Goal: Task Accomplishment & Management: Manage account settings

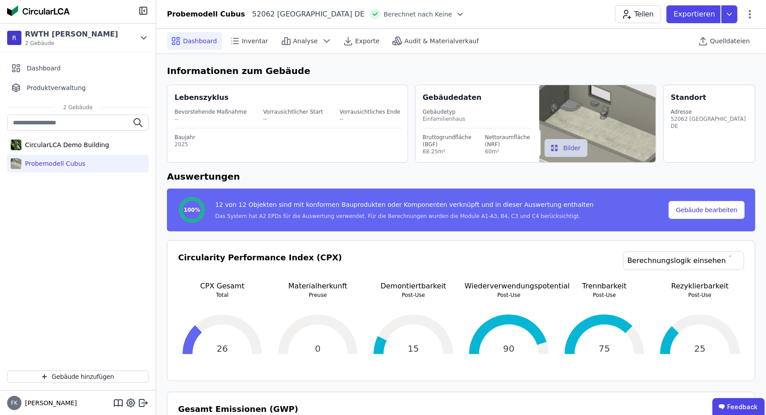
click at [59, 163] on div "Probemodell Cubus" at bounding box center [53, 163] width 64 height 9
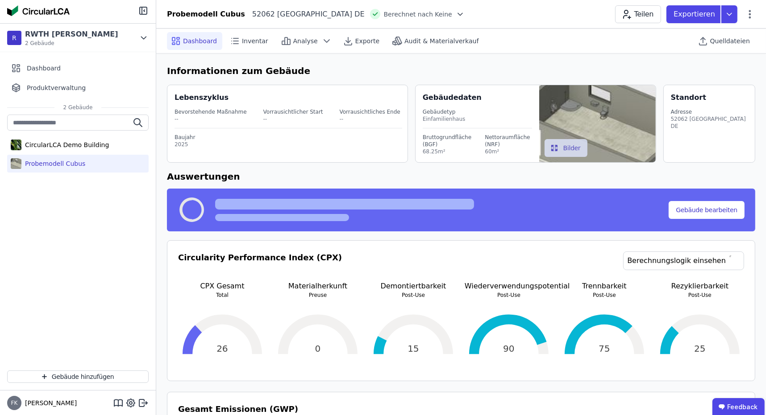
click at [87, 160] on div "Probemodell Cubus" at bounding box center [77, 164] width 141 height 18
click at [246, 37] on span "Inventar" at bounding box center [255, 41] width 26 height 9
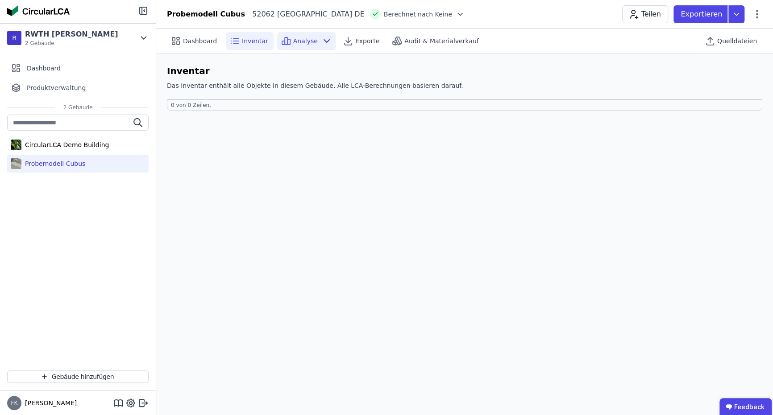
click at [293, 41] on span "Analyse" at bounding box center [305, 41] width 25 height 9
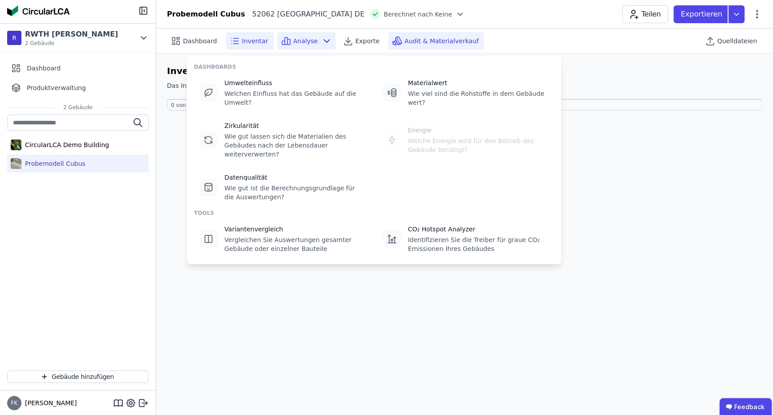
click at [419, 39] on span "Audit & Materialverkauf" at bounding box center [441, 41] width 74 height 9
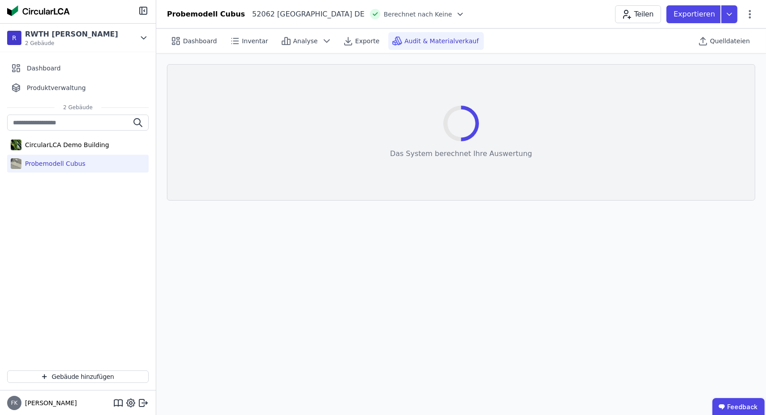
click at [384, 13] on span "Berechnet nach Keine" at bounding box center [418, 14] width 68 height 9
click at [456, 12] on icon at bounding box center [460, 14] width 9 height 9
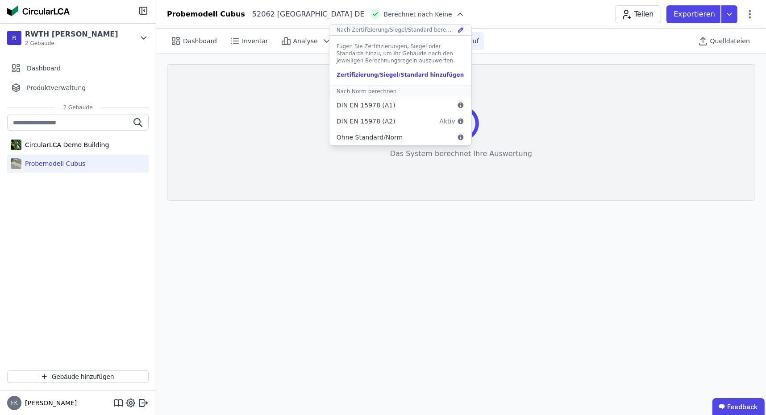
click at [439, 15] on div "Probemodell Cubus 52062 Aachen DE Berechnet nach Keine Nach Zertifizierung/[PER…" at bounding box center [461, 14] width 610 height 18
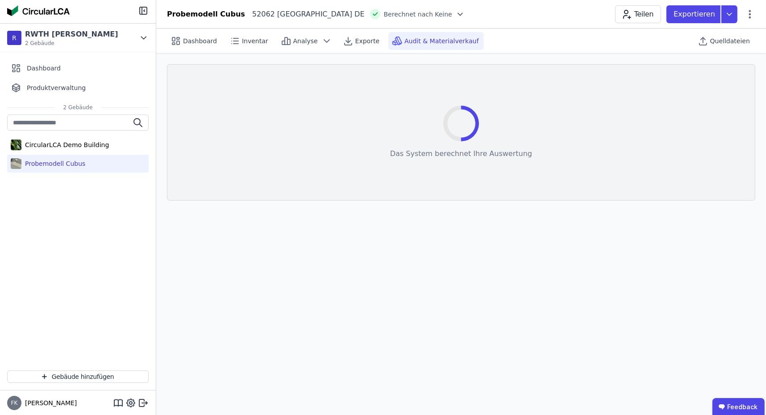
click at [242, 19] on div "Probemodell Cubus 52062 Aachen DE Berechnet nach Keine Teilen Exportieren" at bounding box center [461, 14] width 610 height 18
click at [208, 18] on div "Probemodell Cubus" at bounding box center [206, 14] width 78 height 11
click at [750, 14] on icon at bounding box center [750, 14] width 2 height 8
click at [734, 34] on div "Gebäude bearbeiten" at bounding box center [712, 35] width 86 height 16
select select "**********"
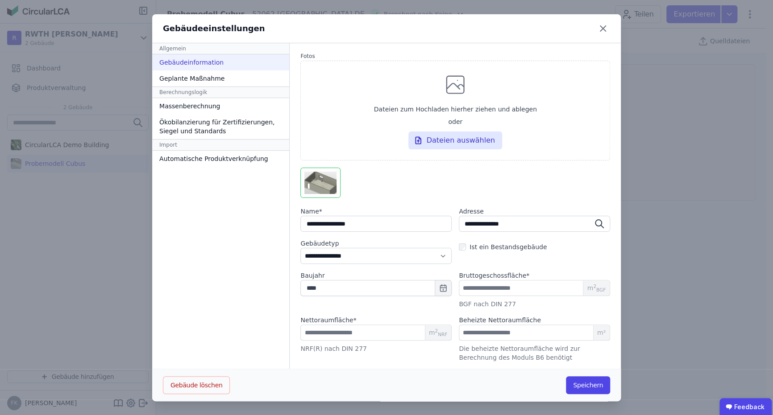
click at [544, 182] on div at bounding box center [455, 185] width 310 height 34
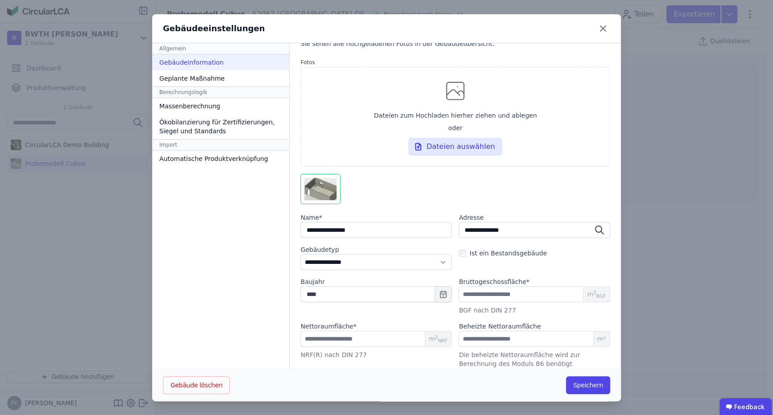
scroll to position [33, 0]
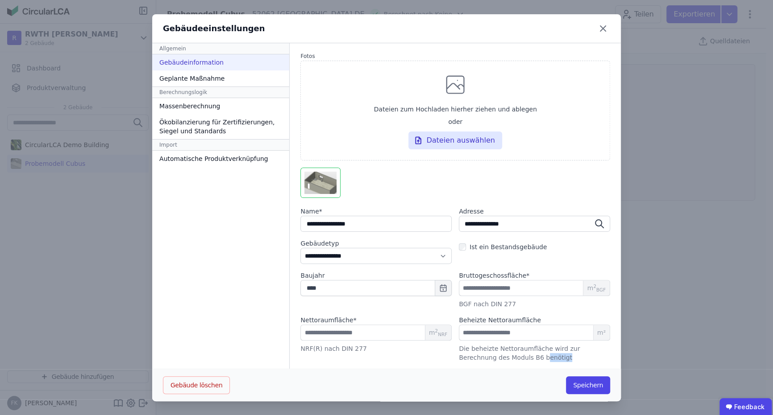
drag, startPoint x: 496, startPoint y: 353, endPoint x: 519, endPoint y: 361, distance: 24.4
click at [519, 361] on div "Die beheizte Nettoraumfläche wird zur Berechnung des Moduls B6 benötigt" at bounding box center [534, 354] width 151 height 18
click at [523, 358] on div "Die beheizte Nettoraumfläche wird zur Berechnung des Moduls B6 benötigt" at bounding box center [534, 354] width 151 height 18
drag, startPoint x: 524, startPoint y: 357, endPoint x: 487, endPoint y: 346, distance: 38.0
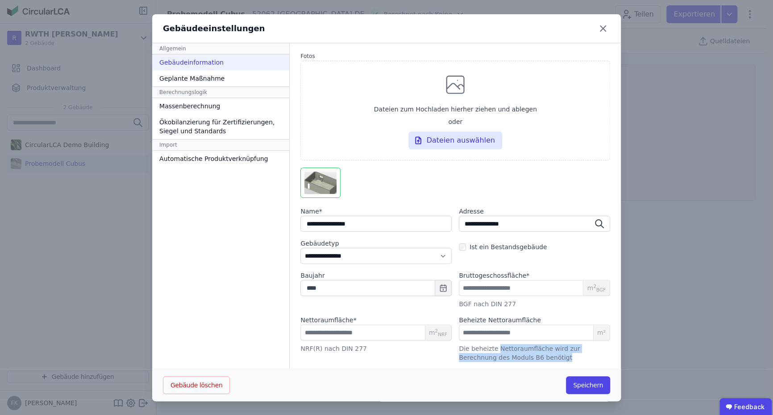
click at [487, 346] on div "Die beheizte Nettoraumfläche wird zur Berechnung des Moduls B6 benötigt" at bounding box center [534, 354] width 151 height 18
drag, startPoint x: 487, startPoint y: 346, endPoint x: 478, endPoint y: 348, distance: 9.9
click at [478, 348] on div "Die beheizte Nettoraumfläche wird zur Berechnung des Moduls B6 benötigt" at bounding box center [534, 354] width 151 height 18
drag, startPoint x: 470, startPoint y: 347, endPoint x: 516, endPoint y: 359, distance: 47.0
click at [516, 359] on div "Die beheizte Nettoraumfläche wird zur Berechnung des Moduls B6 benötigt" at bounding box center [534, 354] width 151 height 18
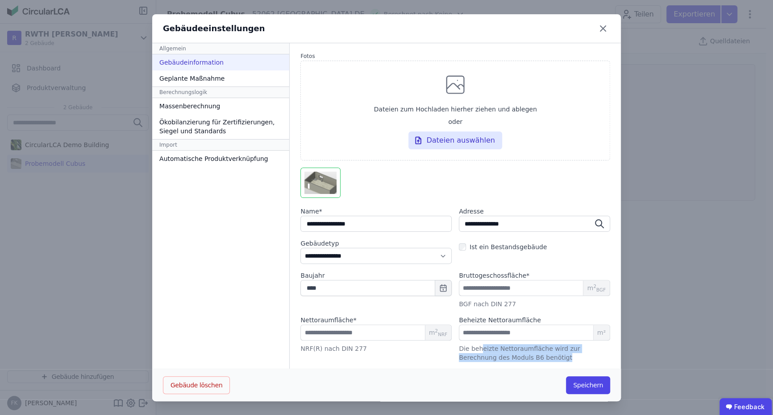
click at [517, 359] on div "Die beheizte Nettoraumfläche wird zur Berechnung des Moduls B6 benötigt" at bounding box center [534, 354] width 151 height 18
click at [519, 357] on div "Die beheizte Nettoraumfläche wird zur Berechnung des Moduls B6 benötigt" at bounding box center [534, 354] width 151 height 18
drag, startPoint x: 475, startPoint y: 286, endPoint x: 436, endPoint y: 283, distance: 38.5
click at [436, 283] on div "Baujahr **** Bruttogeschossfläche * ***** m 2 BGF BGF nach DIN 277" at bounding box center [455, 289] width 310 height 37
click at [495, 270] on div "**********" at bounding box center [455, 189] width 310 height 345
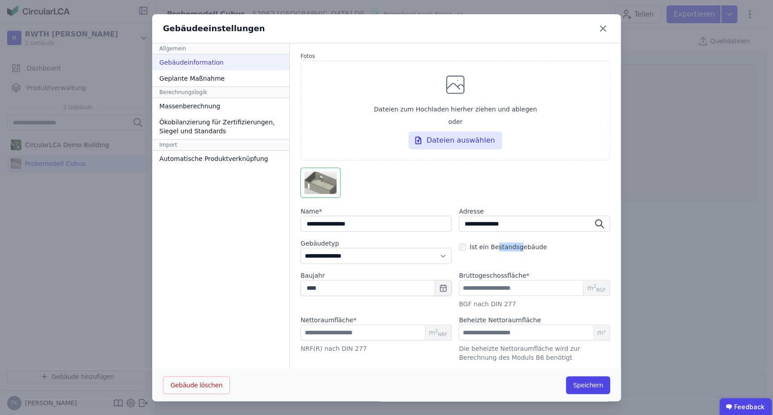
drag, startPoint x: 486, startPoint y: 243, endPoint x: 506, endPoint y: 245, distance: 20.7
click at [506, 245] on label "Ist ein Bestandsgebäude" at bounding box center [506, 247] width 81 height 9
drag, startPoint x: 506, startPoint y: 245, endPoint x: 551, endPoint y: 258, distance: 46.3
click at [551, 258] on div "**********" at bounding box center [455, 251] width 310 height 25
click at [209, 79] on div "Geplante Maßnahme" at bounding box center [220, 79] width 137 height 16
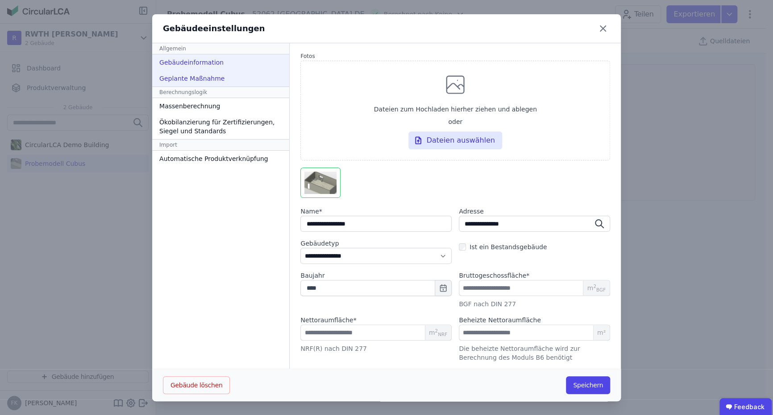
scroll to position [0, 0]
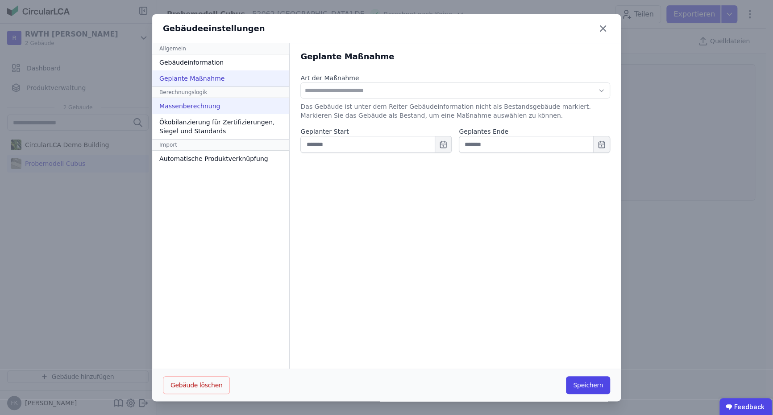
click at [203, 105] on div "Massenberechnung" at bounding box center [220, 106] width 137 height 16
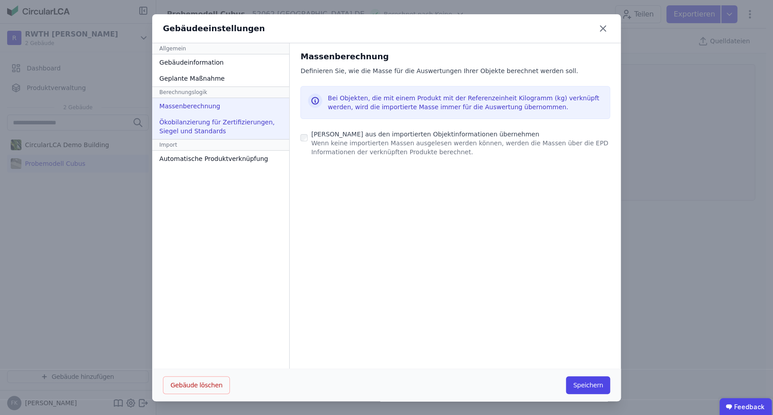
click at [205, 127] on div "Ökobilanzierung für Zertifizierungen, Siegel und Standards" at bounding box center [220, 126] width 137 height 25
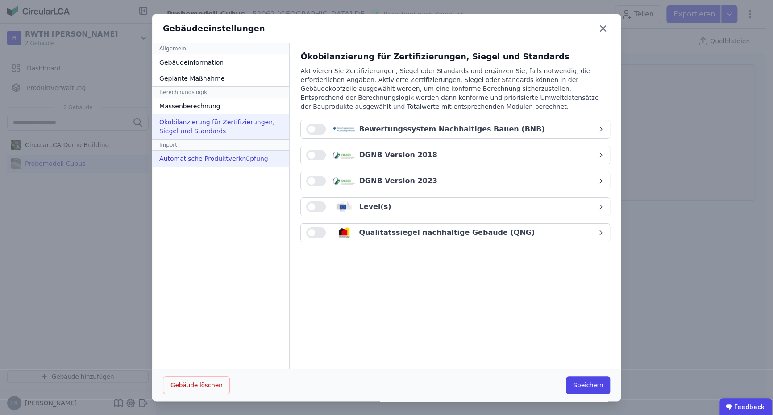
click at [214, 160] on div "Automatische Produktverknüpfung" at bounding box center [220, 159] width 137 height 16
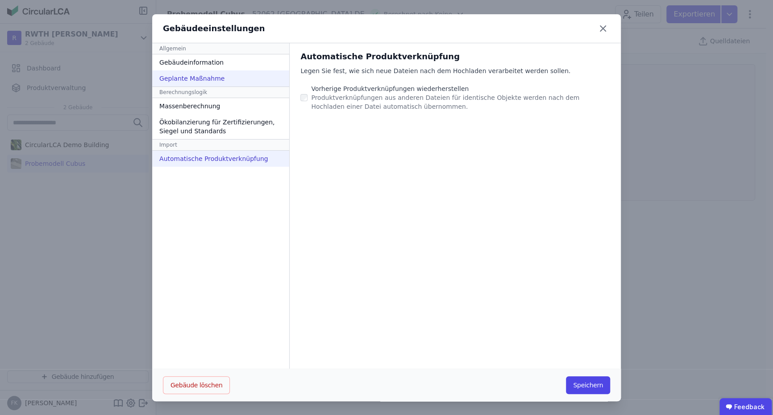
click at [199, 71] on div "Geplante Maßnahme" at bounding box center [220, 79] width 137 height 16
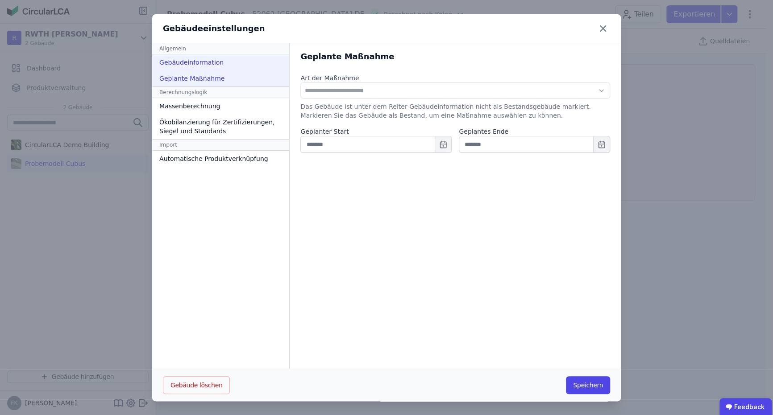
click at [202, 62] on div "Gebäudeinformation" at bounding box center [220, 62] width 137 height 16
select select "**********"
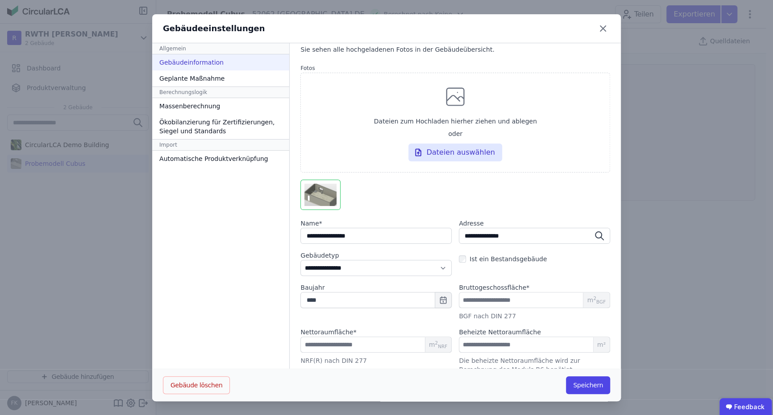
scroll to position [33, 0]
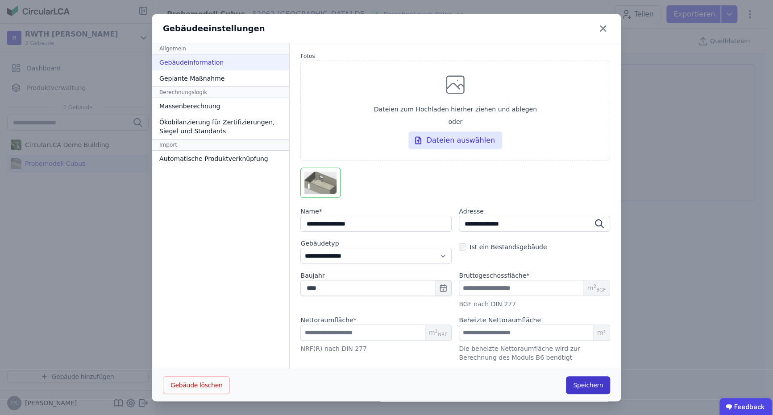
click at [573, 378] on button "Speichern" at bounding box center [588, 386] width 44 height 18
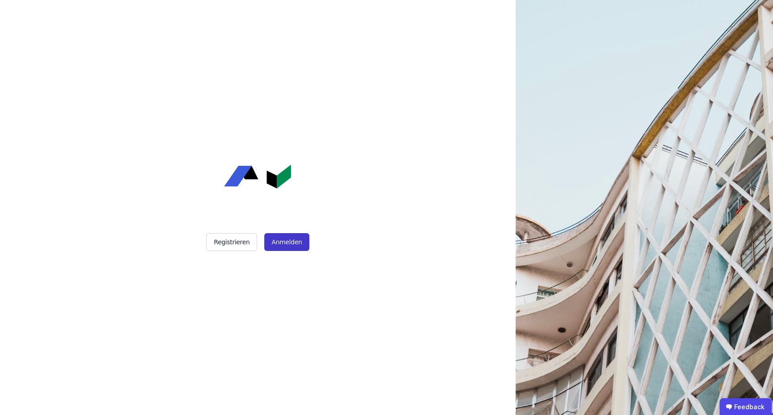
click at [277, 243] on button "Anmelden" at bounding box center [286, 242] width 45 height 18
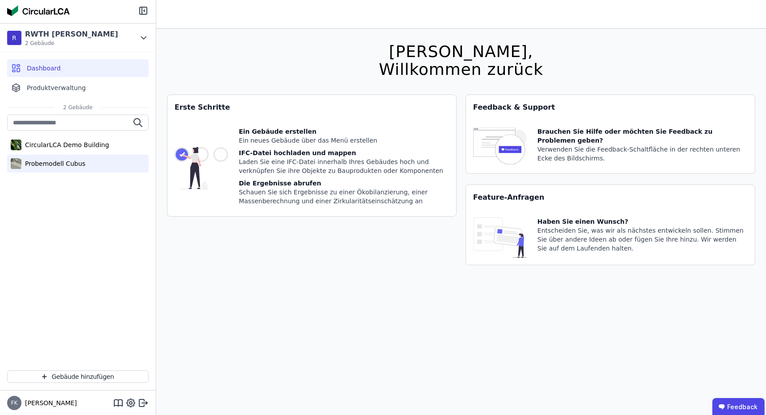
click at [79, 172] on div "Probemodell Cubus" at bounding box center [77, 164] width 141 height 18
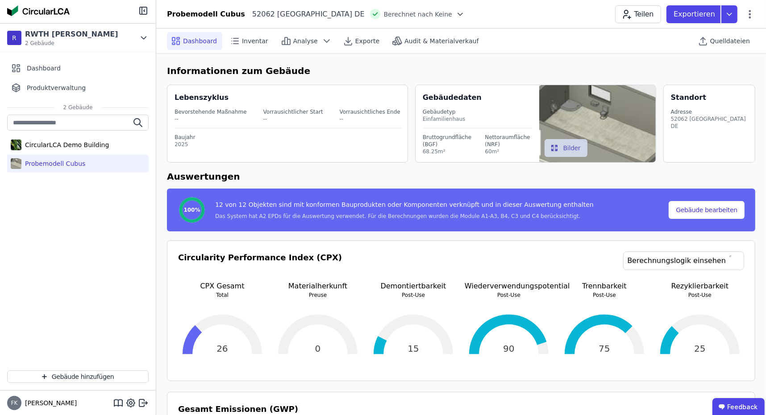
click at [79, 155] on div "Probemodell Cubus" at bounding box center [77, 164] width 141 height 18
click at [58, 76] on div "Dashboard" at bounding box center [77, 68] width 141 height 18
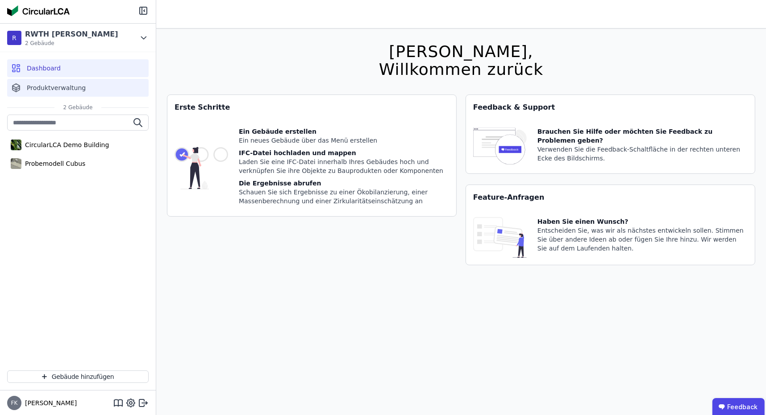
click at [61, 87] on span "Produktverwaltung" at bounding box center [56, 87] width 59 height 9
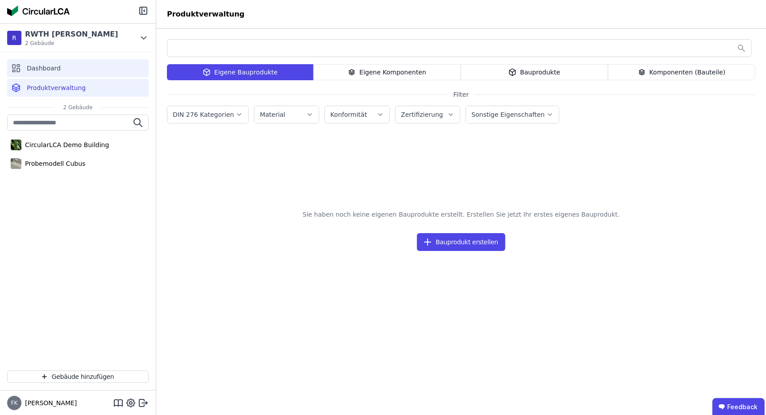
click at [59, 72] on div "Dashboard" at bounding box center [77, 68] width 141 height 18
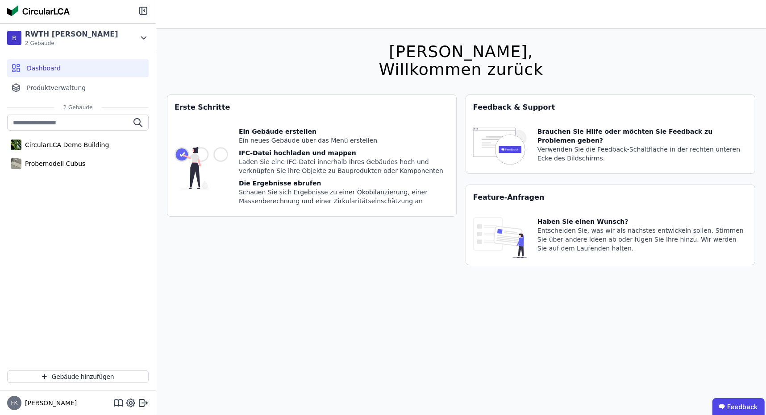
click at [253, 135] on div "Ein Gebäude erstellen" at bounding box center [344, 131] width 210 height 9
click at [226, 153] on img at bounding box center [201, 168] width 54 height 82
click at [184, 153] on img at bounding box center [201, 168] width 54 height 82
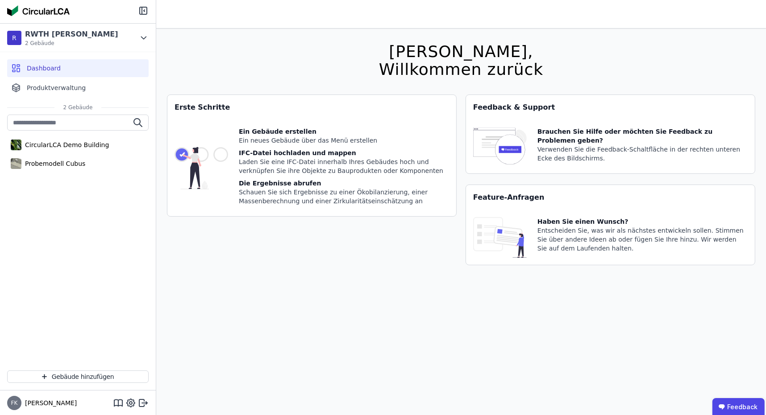
click at [184, 153] on img at bounding box center [201, 168] width 54 height 82
click at [102, 381] on button "Gebäude hinzufügen" at bounding box center [77, 377] width 141 height 12
click at [79, 145] on div "CircularLCA Demo Building" at bounding box center [64, 145] width 87 height 9
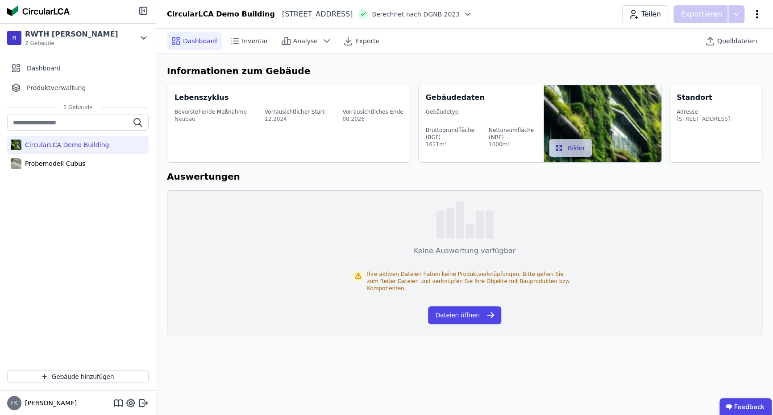
click at [761, 14] on icon at bounding box center [757, 14] width 11 height 11
click at [540, 66] on h6 "Informationen zum Gebäude" at bounding box center [464, 70] width 595 height 13
drag, startPoint x: 430, startPoint y: 129, endPoint x: 457, endPoint y: 142, distance: 29.7
click at [457, 142] on div "Bruttogrundfläche (BGF) 1621m²" at bounding box center [451, 137] width 50 height 21
drag, startPoint x: 457, startPoint y: 142, endPoint x: 486, endPoint y: 140, distance: 29.5
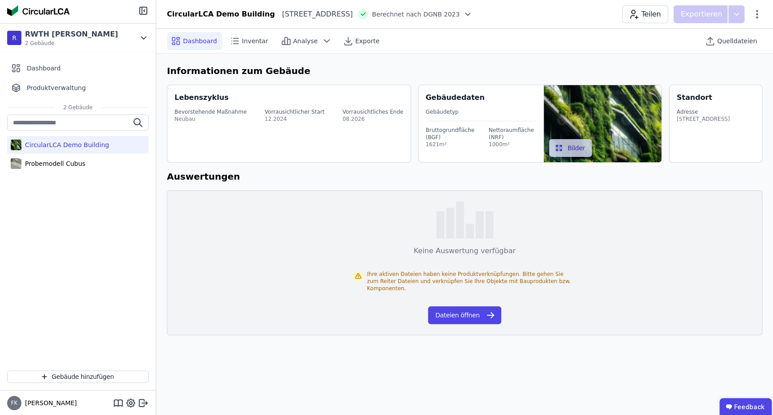
click at [486, 140] on div "Bruttogrundfläche (BGF) 1621m² Nettoraumfläche (NRF) 1000m²" at bounding box center [481, 134] width 111 height 27
drag, startPoint x: 491, startPoint y: 131, endPoint x: 501, endPoint y: 144, distance: 16.2
click at [501, 144] on div "Nettoraumfläche (NRF) 1000m²" at bounding box center [513, 137] width 48 height 21
drag, startPoint x: 501, startPoint y: 144, endPoint x: 527, endPoint y: 146, distance: 26.0
click at [502, 144] on div "1000m²" at bounding box center [513, 144] width 48 height 7
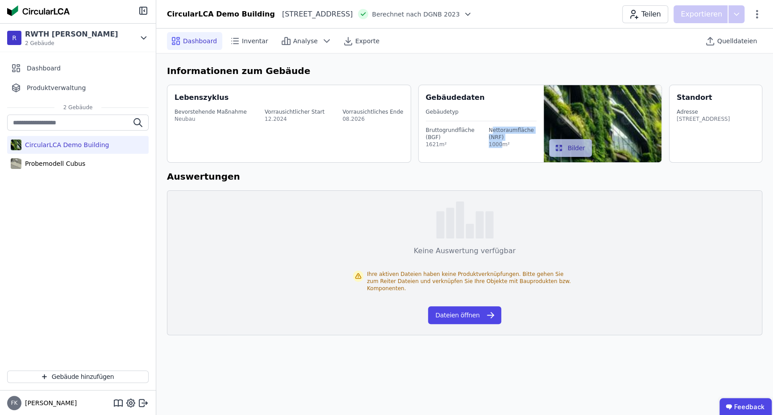
click at [559, 146] on icon "button" at bounding box center [558, 148] width 9 height 9
drag, startPoint x: 679, startPoint y: 104, endPoint x: 709, endPoint y: 125, distance: 36.3
click at [709, 125] on div "Adresse Heimeranplatz 2 80339 München DE" at bounding box center [703, 115] width 53 height 25
drag, startPoint x: 709, startPoint y: 125, endPoint x: 719, endPoint y: 126, distance: 10.3
click at [719, 123] on div "Heimeranplatz 2 80339 München DE" at bounding box center [703, 119] width 53 height 7
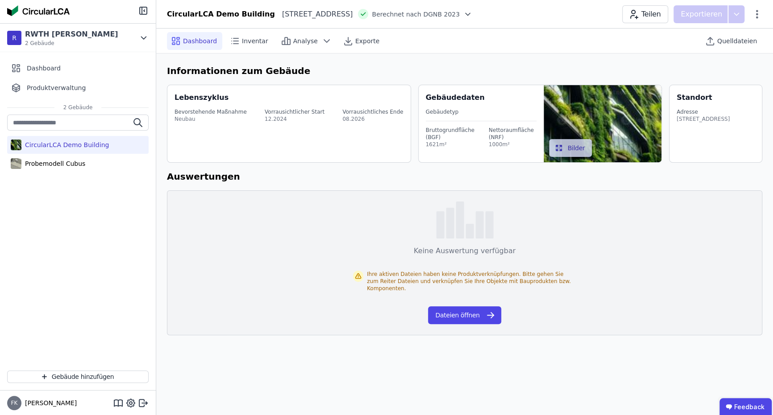
click at [315, 109] on div "Vorrausichtlicher Start" at bounding box center [295, 111] width 60 height 7
drag, startPoint x: 285, startPoint y: 111, endPoint x: 324, endPoint y: 120, distance: 40.5
click at [324, 120] on div "Bevorstehende Maßnahme Neubau Vorrausichtlicher Start 12.2024 Vorrausichtliches…" at bounding box center [289, 115] width 231 height 25
click at [349, 137] on div "Lebenszyklus Bevorstehende Maßnahme Neubau Vorrausichtlicher Start 12.2024 Vorr…" at bounding box center [289, 124] width 244 height 78
click at [255, 47] on div "Inventar" at bounding box center [250, 41] width 48 height 18
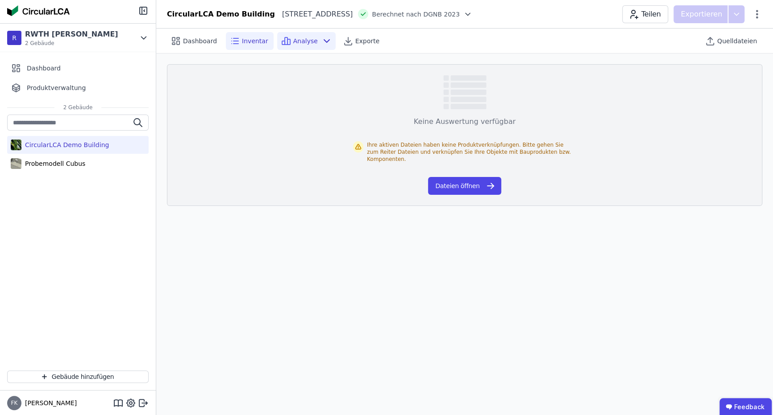
click at [293, 44] on span "Analyse" at bounding box center [305, 41] width 25 height 9
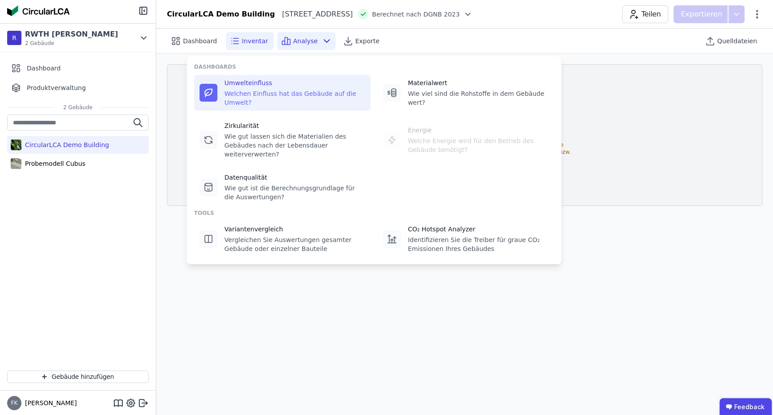
click at [274, 101] on div "Umwelteinfluss Welchen Einfluss hat das Gebäude auf die Umwelt?" at bounding box center [282, 93] width 176 height 36
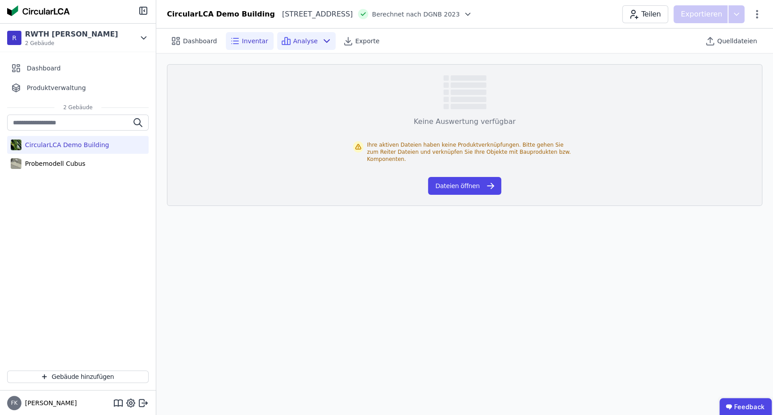
click at [242, 38] on span "Inventar" at bounding box center [255, 41] width 26 height 9
click at [187, 44] on span "Dashboard" at bounding box center [200, 41] width 34 height 9
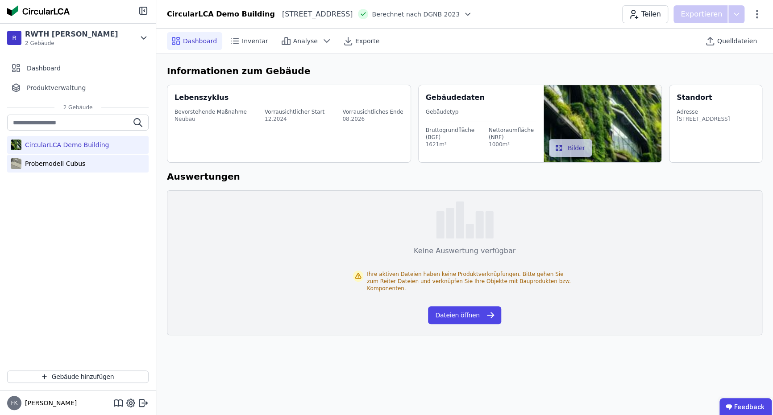
click at [87, 156] on div "Probemodell Cubus" at bounding box center [77, 164] width 141 height 18
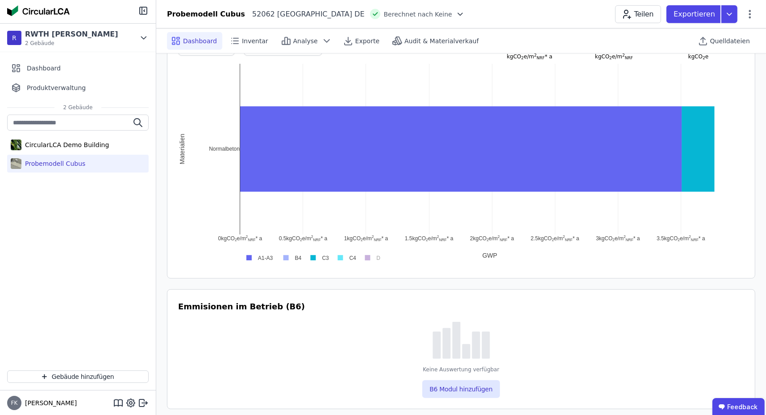
scroll to position [529, 0]
click at [318, 257] on rect at bounding box center [317, 258] width 26 height 8
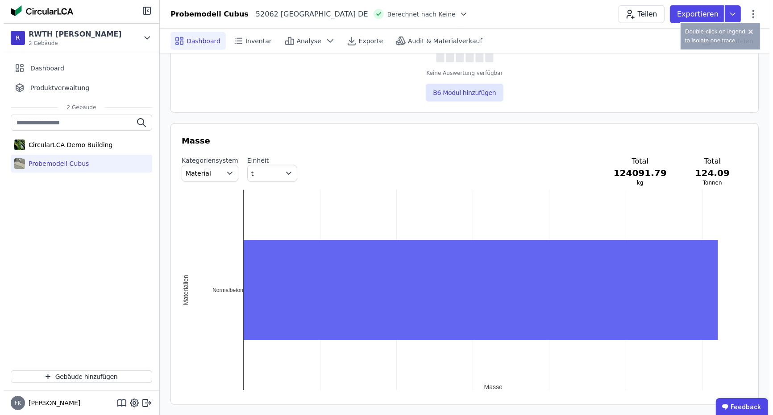
scroll to position [678, 0]
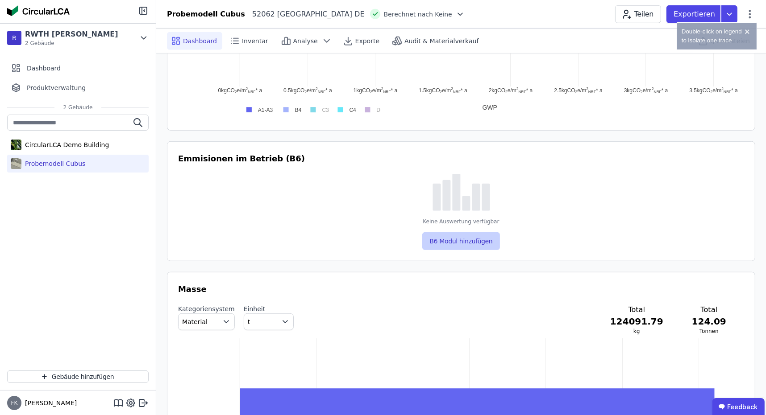
click at [454, 244] on button "B6 Modul hinzufügen" at bounding box center [460, 242] width 77 height 18
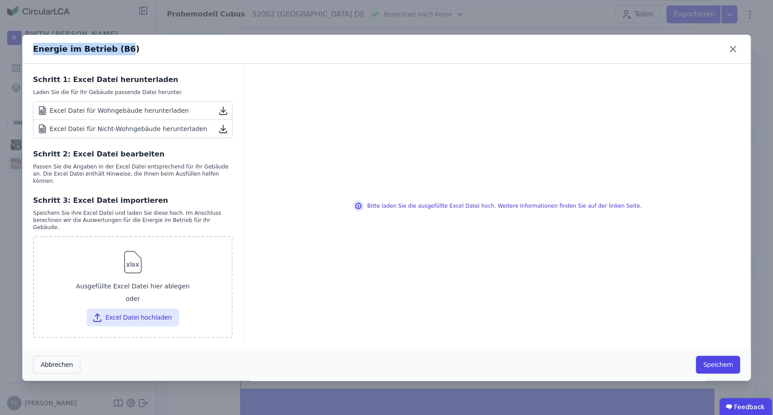
drag, startPoint x: 114, startPoint y: 57, endPoint x: 28, endPoint y: 55, distance: 85.7
click at [28, 55] on div "Energie im Betrieb (B6)" at bounding box center [386, 49] width 728 height 29
click at [35, 55] on div "Energie im Betrieb (B6)" at bounding box center [86, 49] width 107 height 12
drag, startPoint x: 33, startPoint y: 55, endPoint x: 129, endPoint y: 60, distance: 96.5
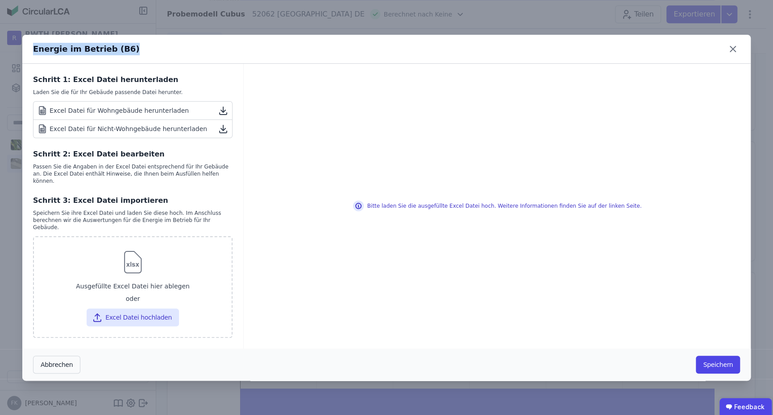
click at [129, 60] on div "Energie im Betrieb (B6)" at bounding box center [386, 49] width 728 height 29
